Goal: Book appointment/travel/reservation

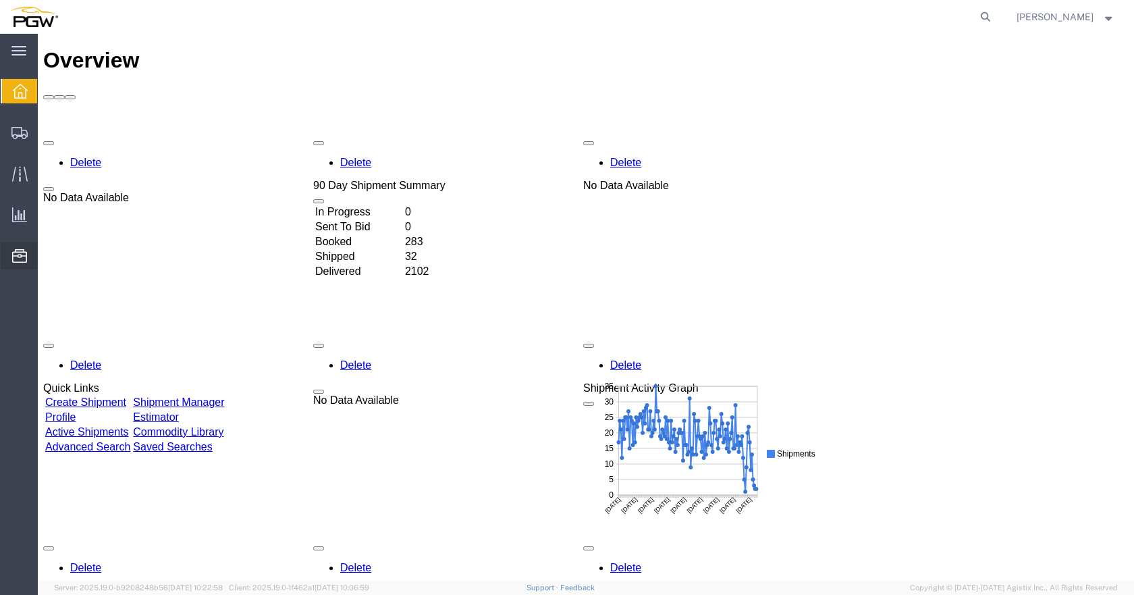
click at [0, 0] on span "Location Appointment" at bounding box center [0, 0] width 0 height 0
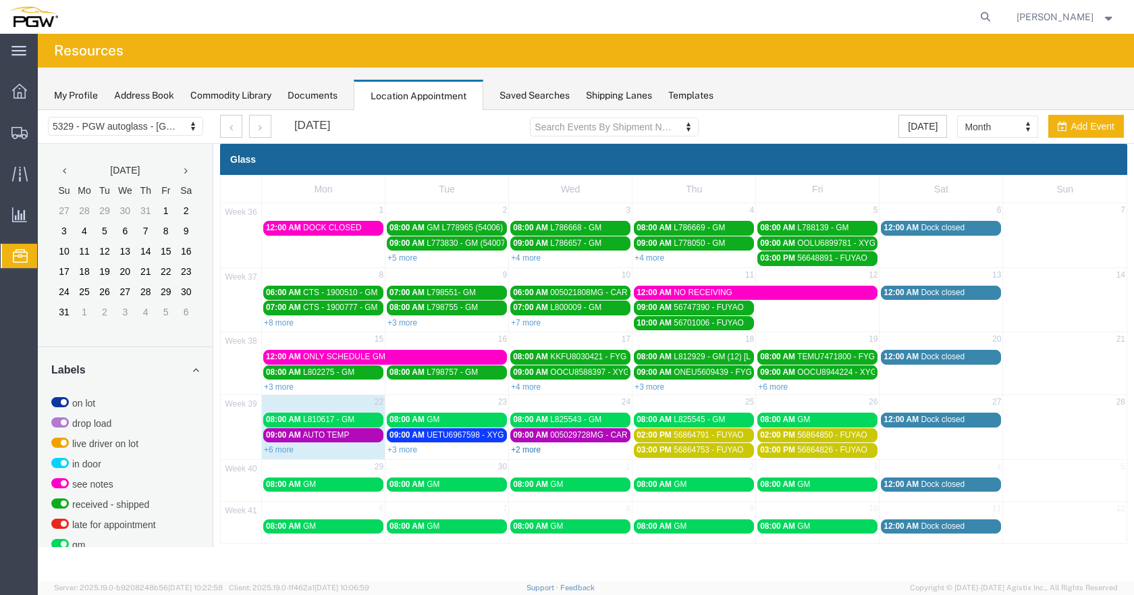
click at [531, 450] on link "+2 more" at bounding box center [526, 449] width 30 height 9
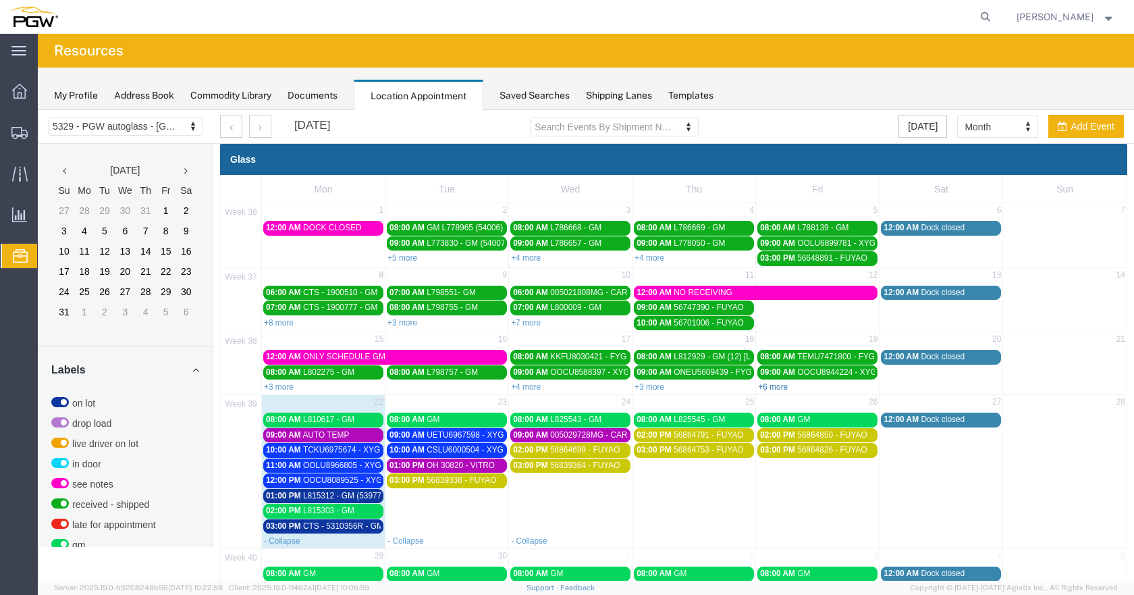
click at [767, 388] on link "+6 more" at bounding box center [773, 386] width 30 height 9
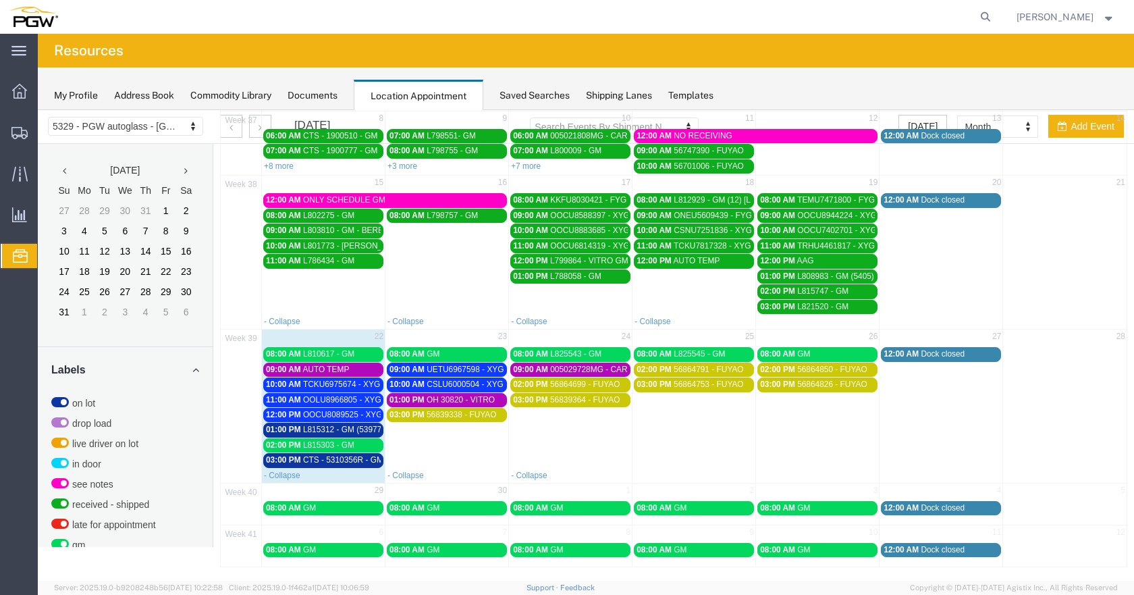
scroll to position [157, 0]
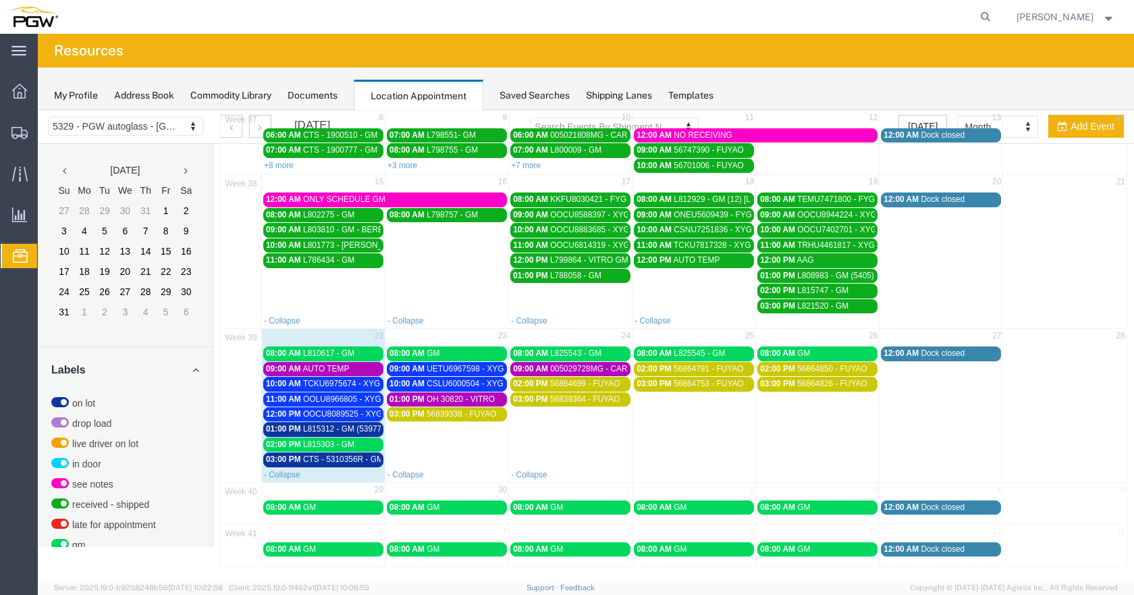
click at [350, 462] on span "CTS - 5310356R - GM" at bounding box center [343, 458] width 80 height 9
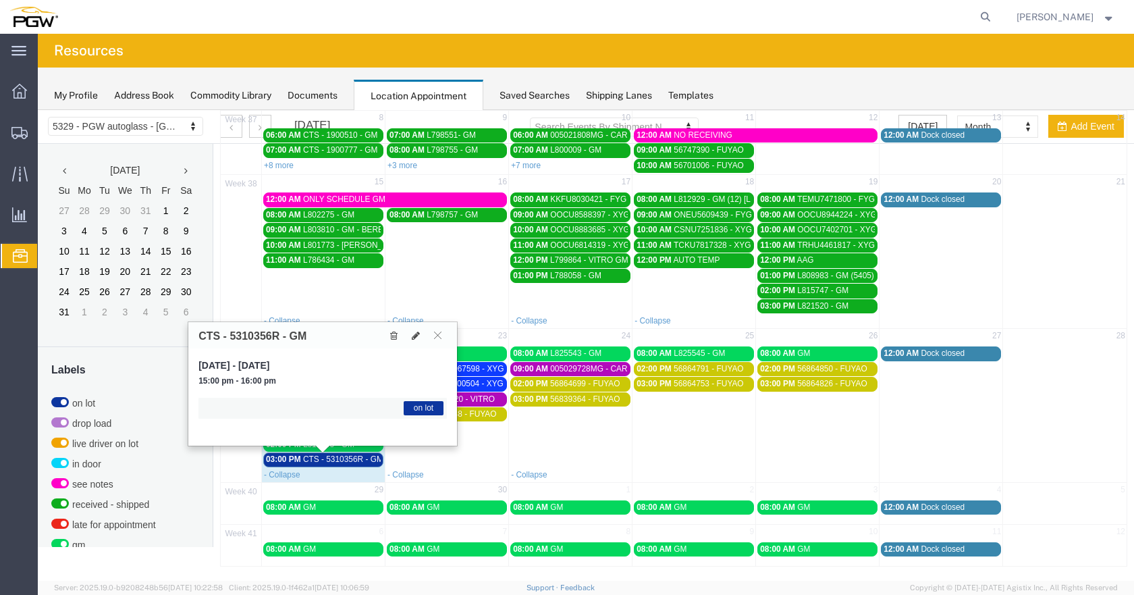
click at [352, 455] on span "CTS - 5310356R - GM" at bounding box center [343, 458] width 80 height 9
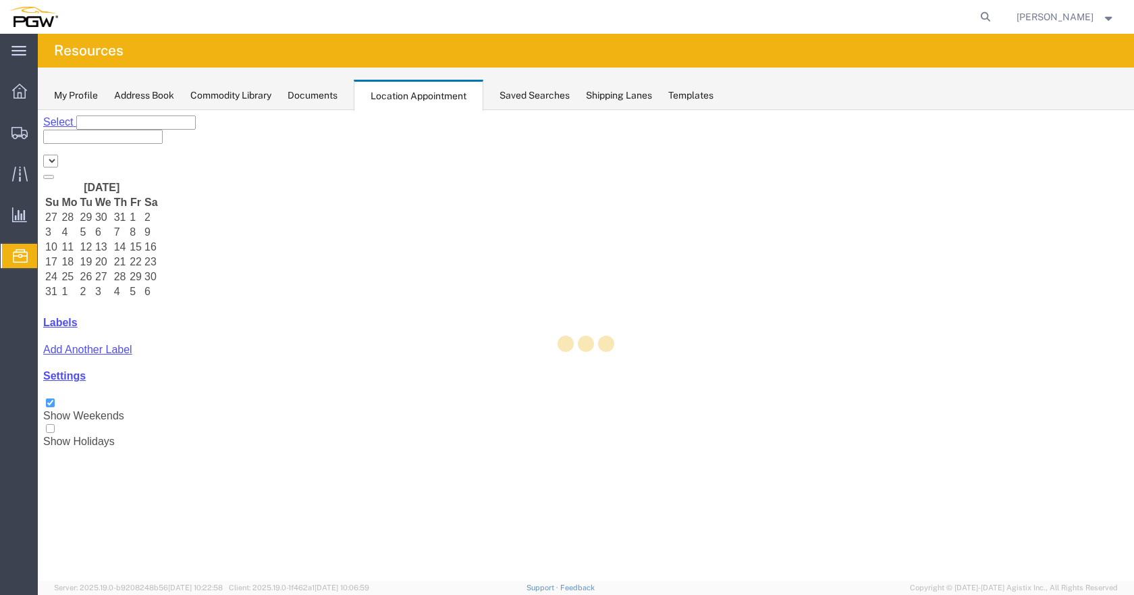
select select "28253"
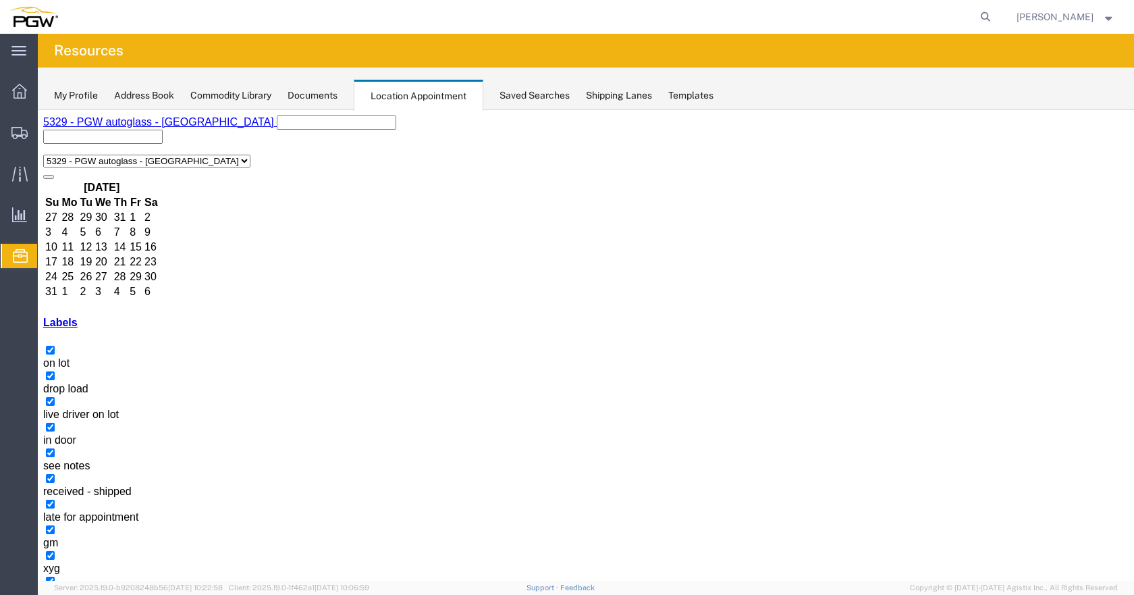
drag, startPoint x: 520, startPoint y: 443, endPoint x: 533, endPoint y: 450, distance: 14.2
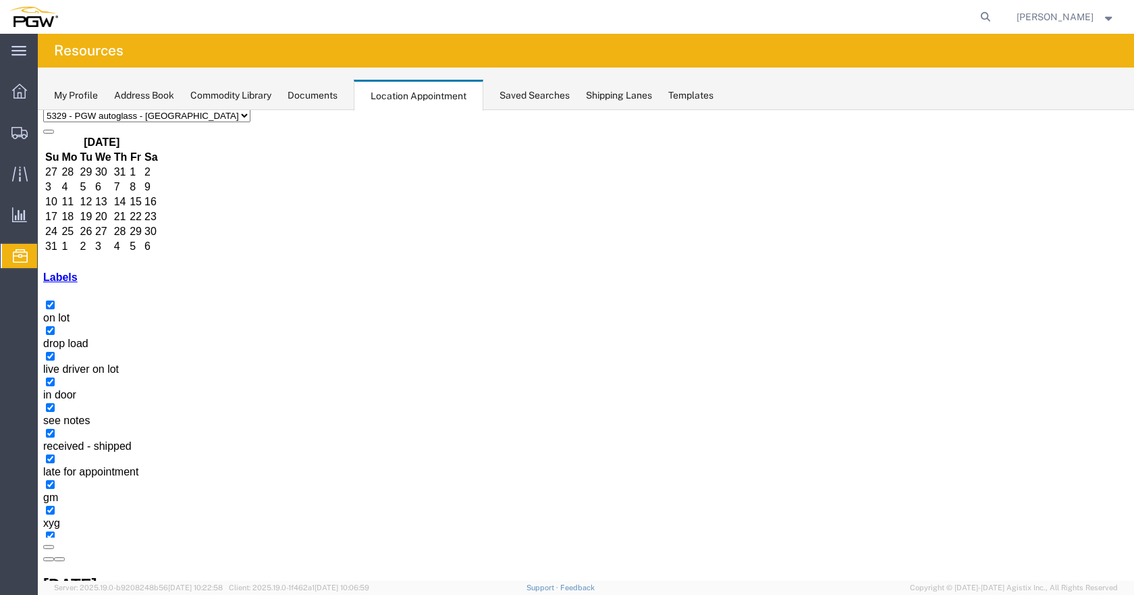
scroll to position [66, 0]
